Goal: Information Seeking & Learning: Learn about a topic

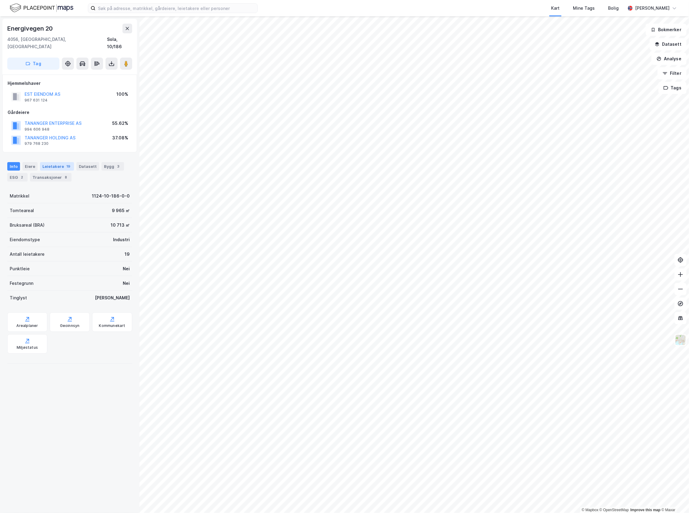
click at [48, 163] on div "Leietakere 19" at bounding box center [57, 166] width 34 height 8
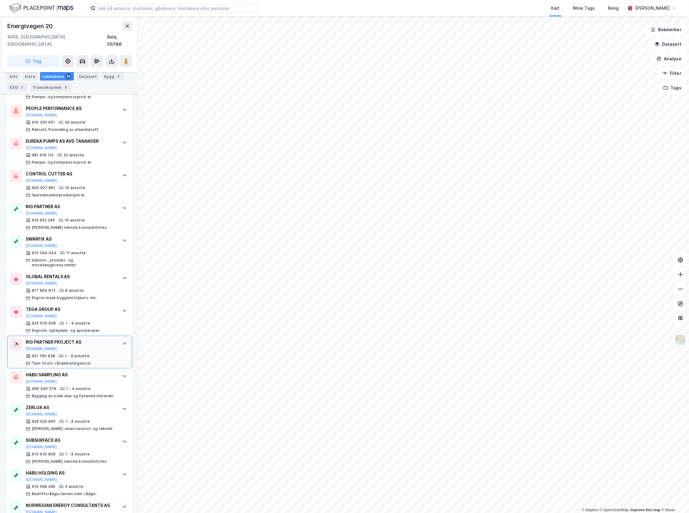
scroll to position [242, 0]
